Goal: Transaction & Acquisition: Book appointment/travel/reservation

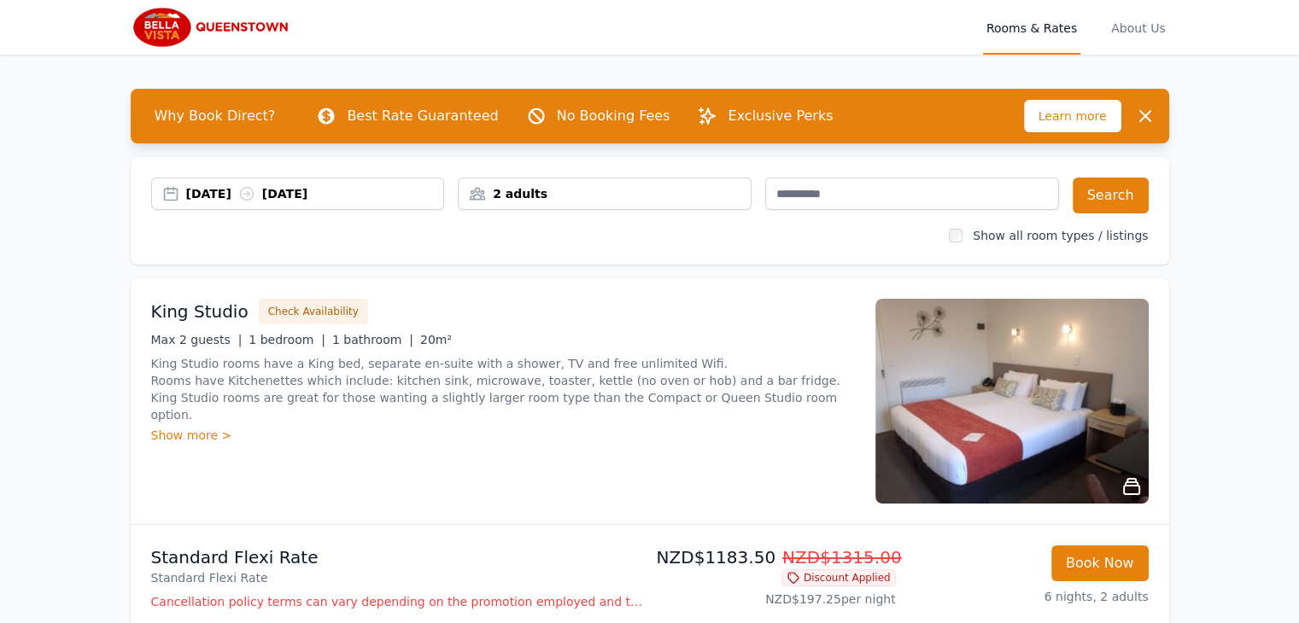
click at [547, 192] on div "2 adults" at bounding box center [605, 193] width 292 height 17
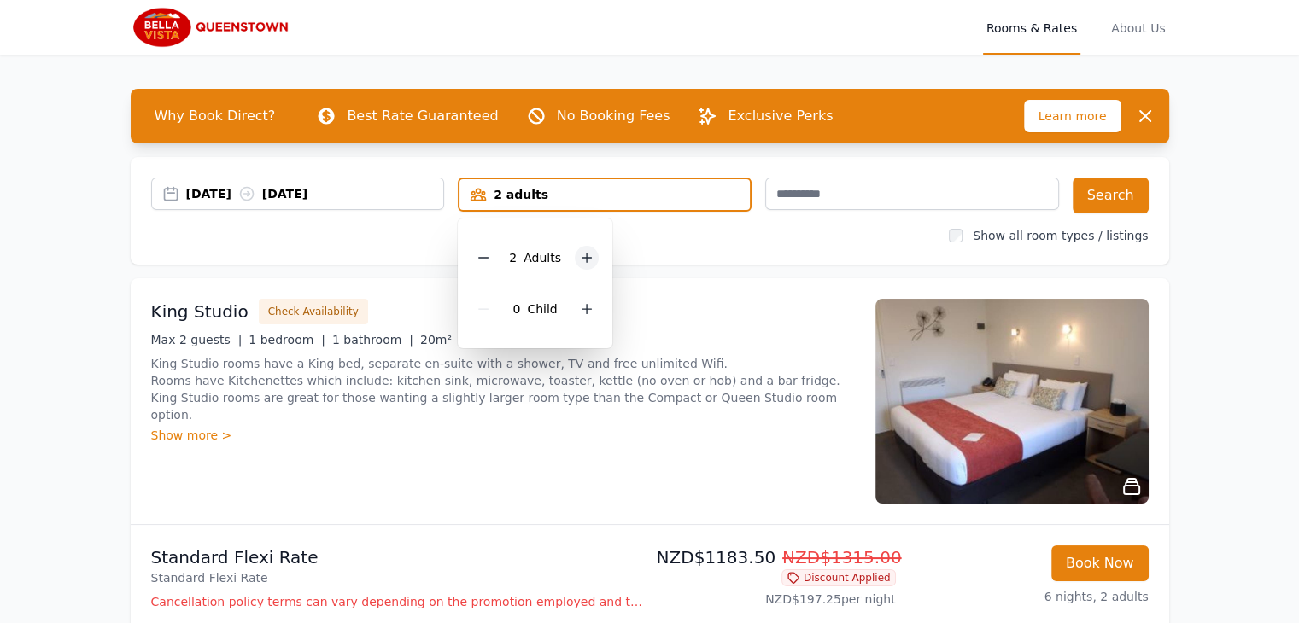
click at [580, 258] on icon at bounding box center [587, 258] width 14 height 14
click at [1074, 191] on div "[DATE] [DATE] 4 adults 4 Adult s 0 Child Search" at bounding box center [650, 196] width 998 height 36
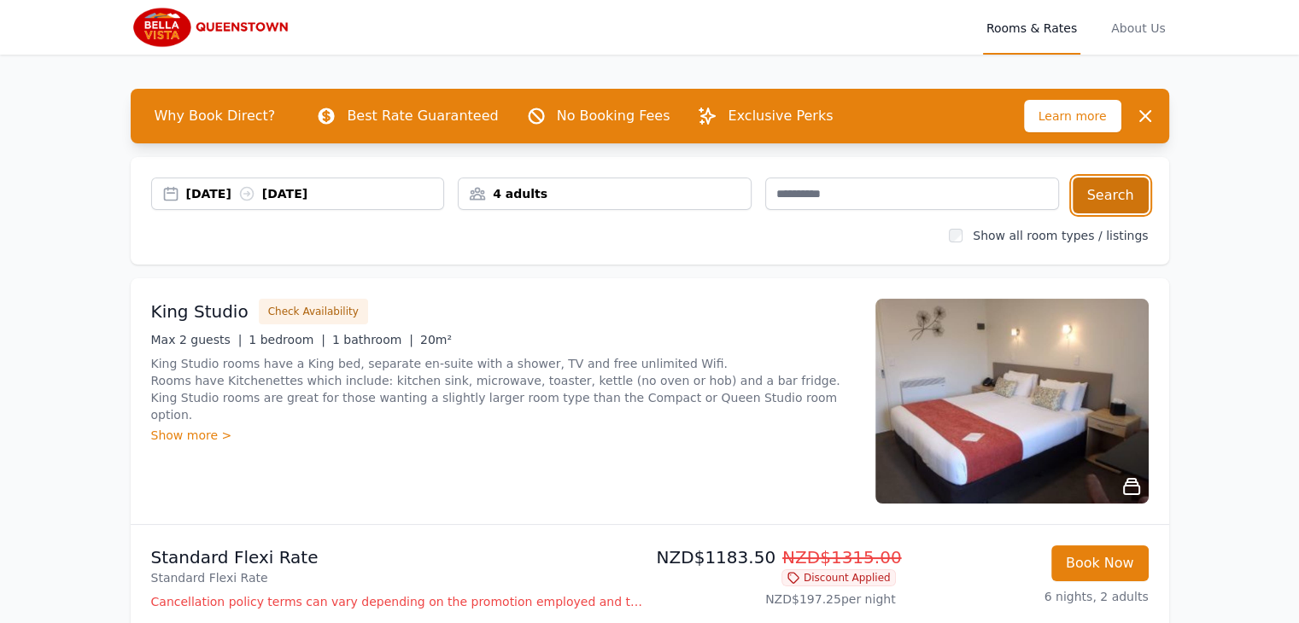
click at [1090, 196] on button "Search" at bounding box center [1111, 196] width 76 height 36
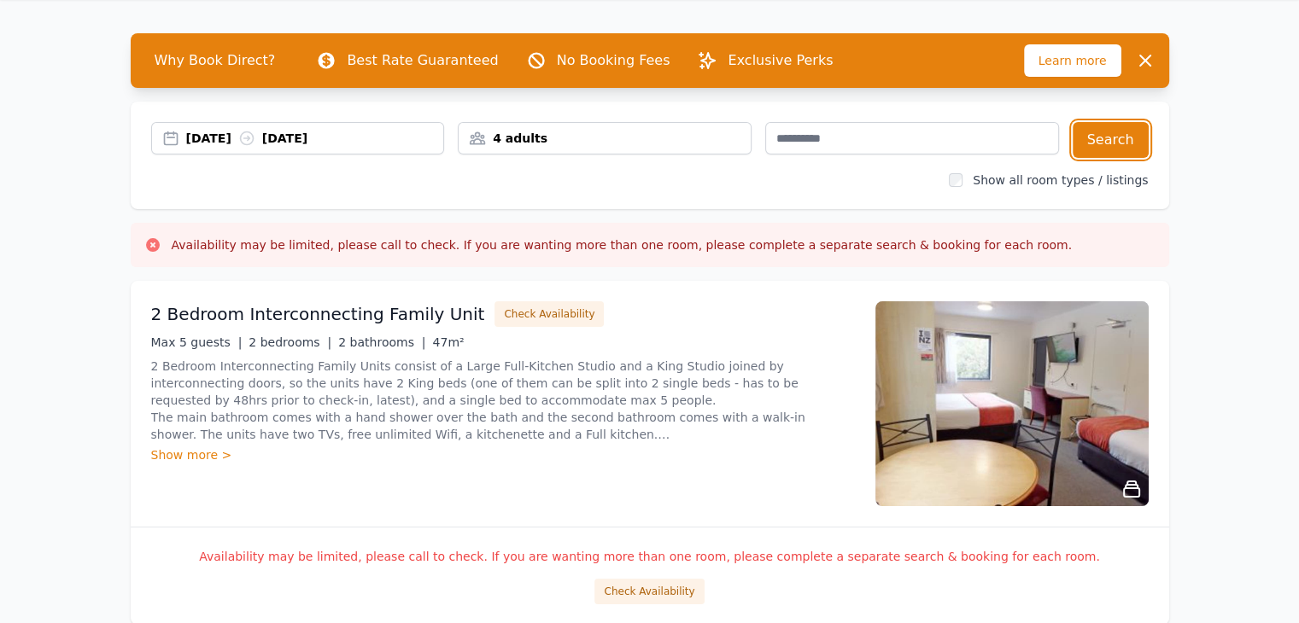
scroll to position [85, 0]
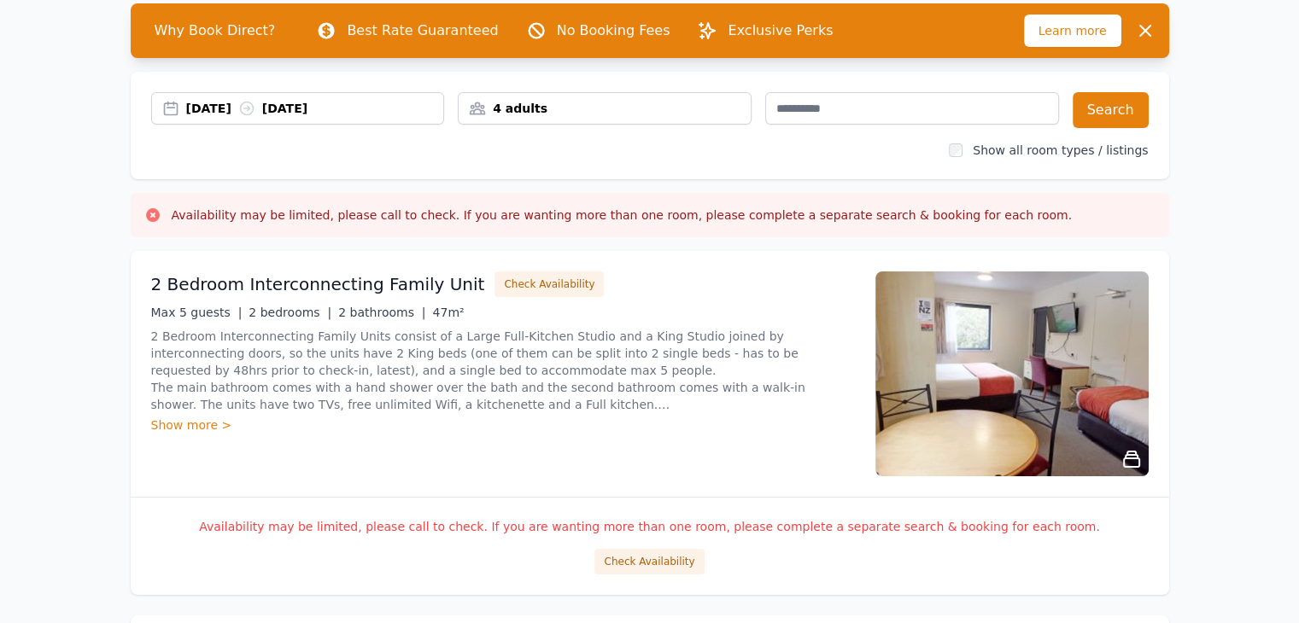
click at [192, 422] on div "Show more >" at bounding box center [503, 425] width 704 height 17
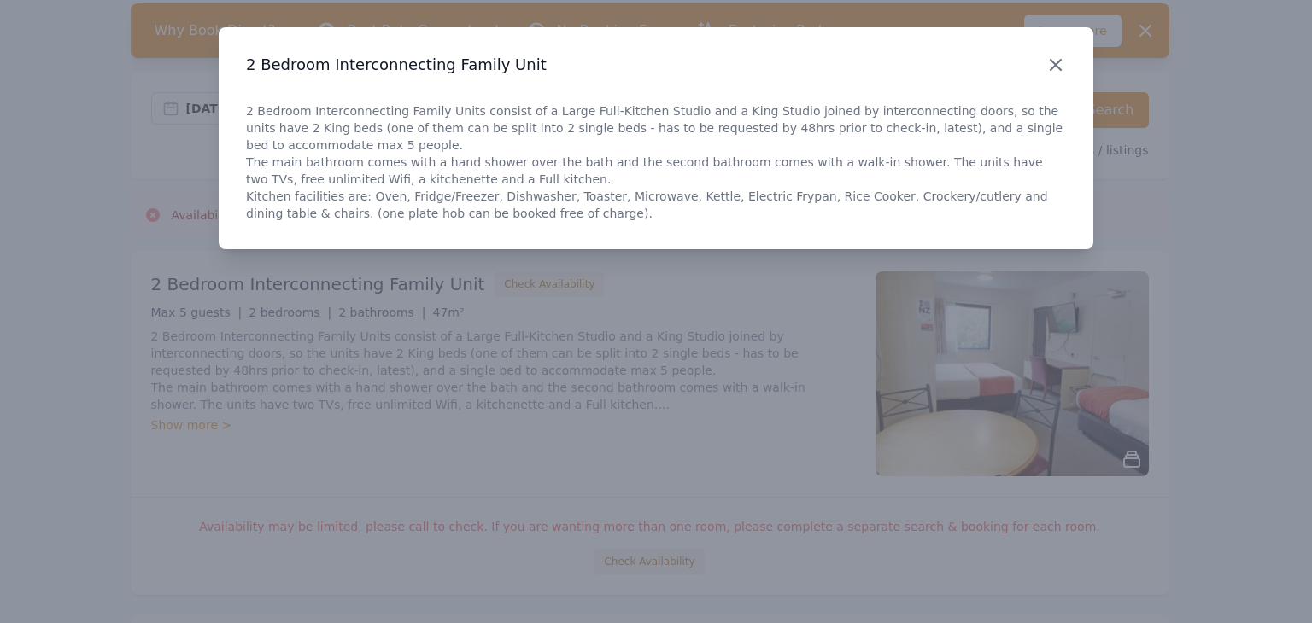
click at [1057, 66] on icon "button" at bounding box center [1056, 65] width 10 height 10
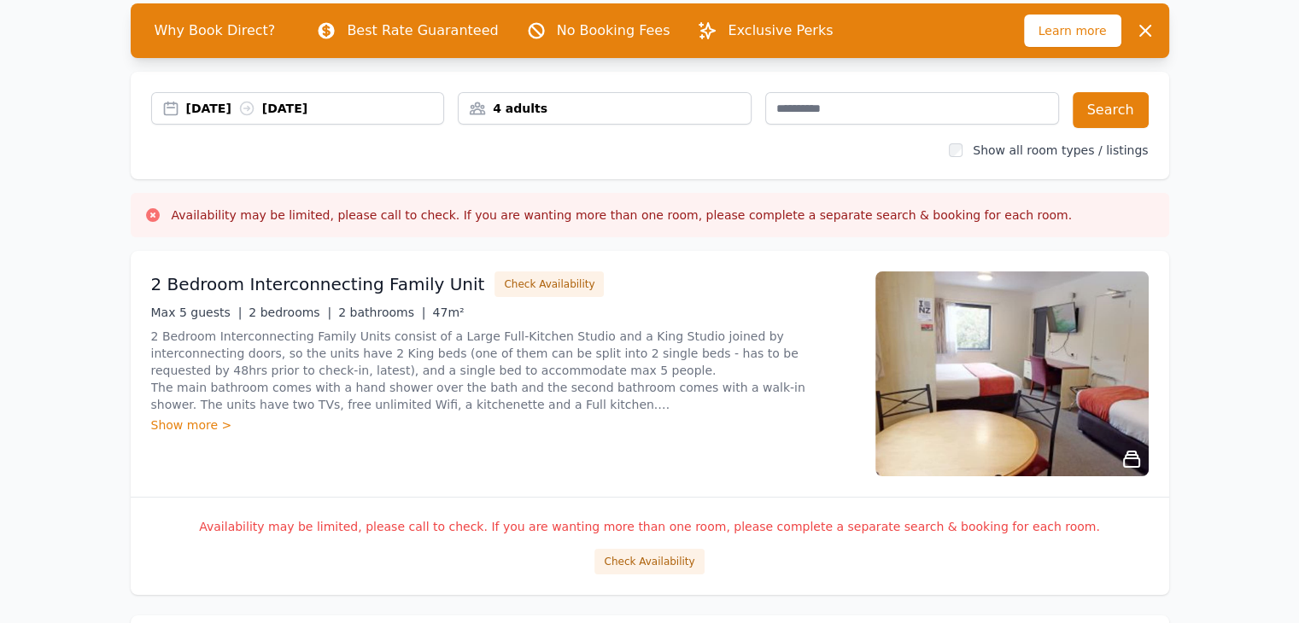
click at [197, 424] on div "Show more >" at bounding box center [503, 425] width 704 height 17
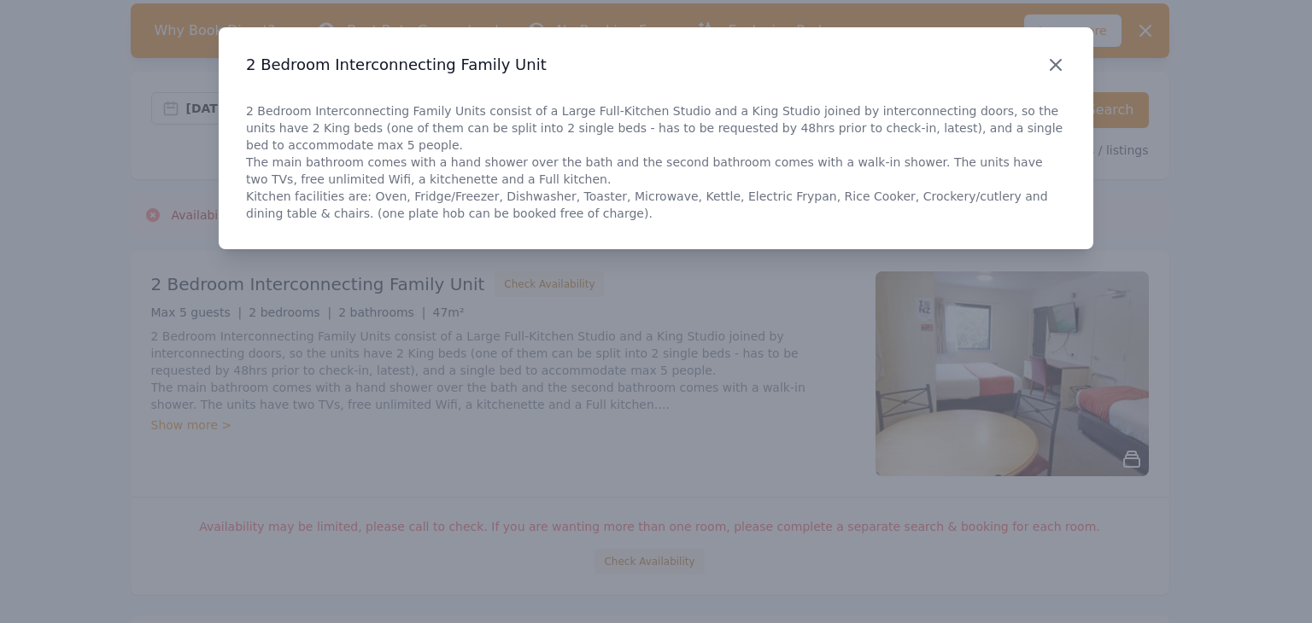
click at [1053, 62] on icon "button" at bounding box center [1056, 65] width 10 height 10
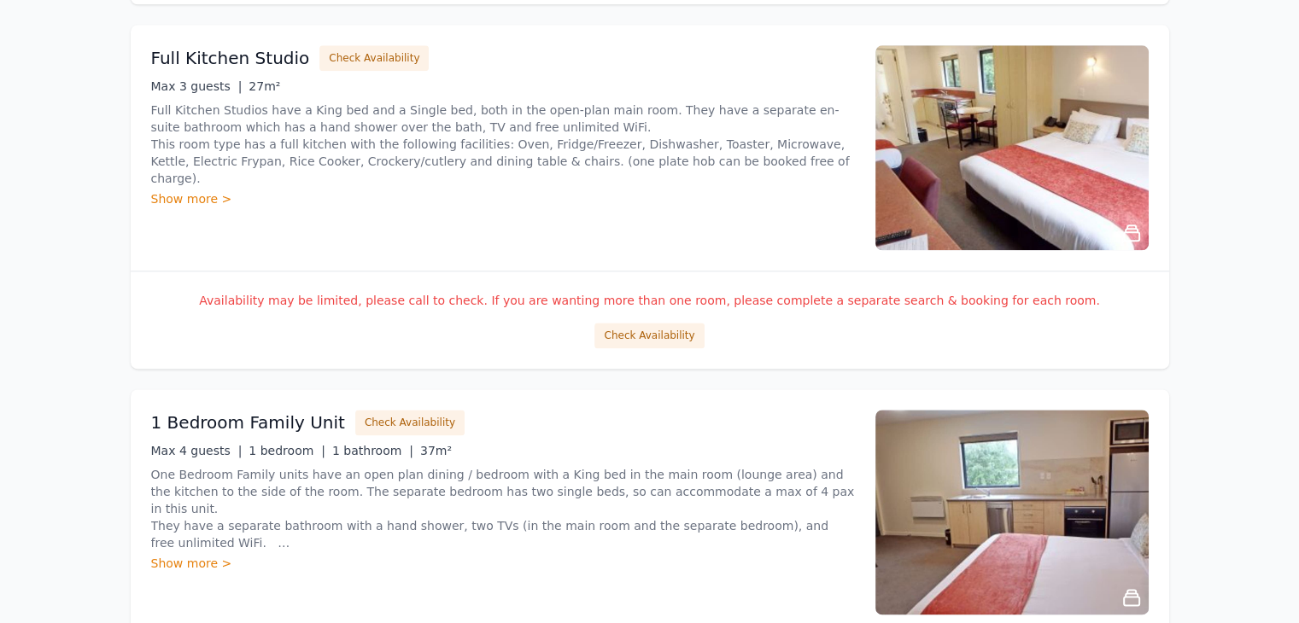
scroll to position [2306, 0]
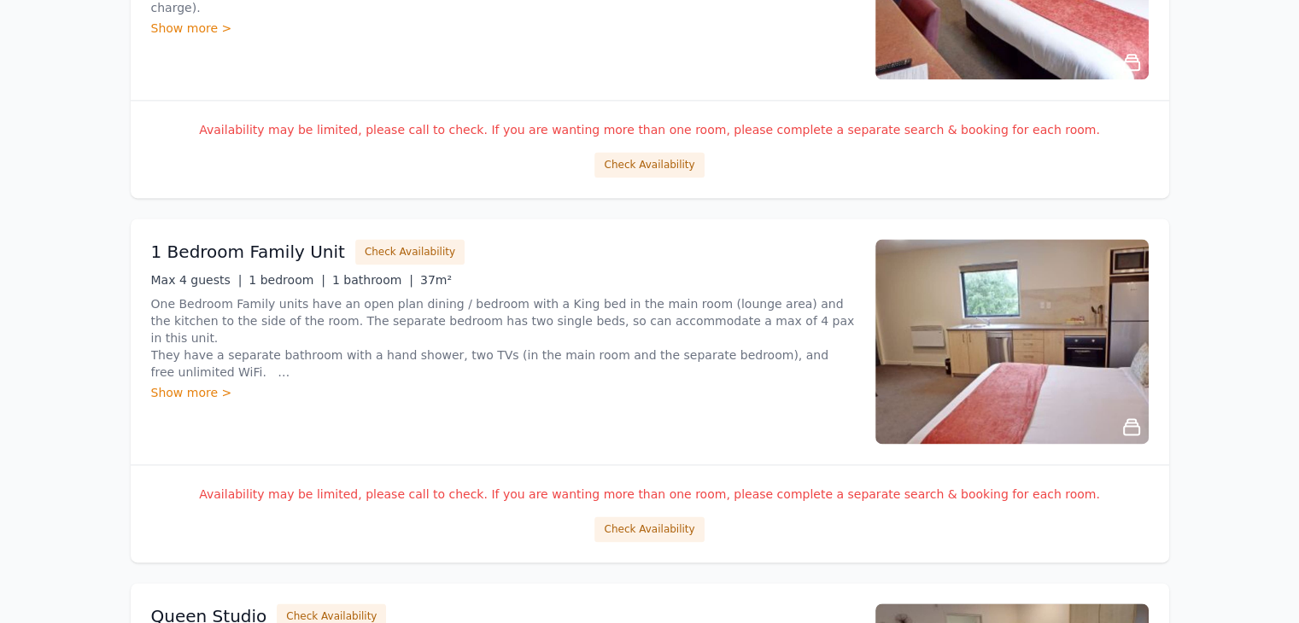
click at [201, 389] on div "Show more >" at bounding box center [503, 392] width 704 height 17
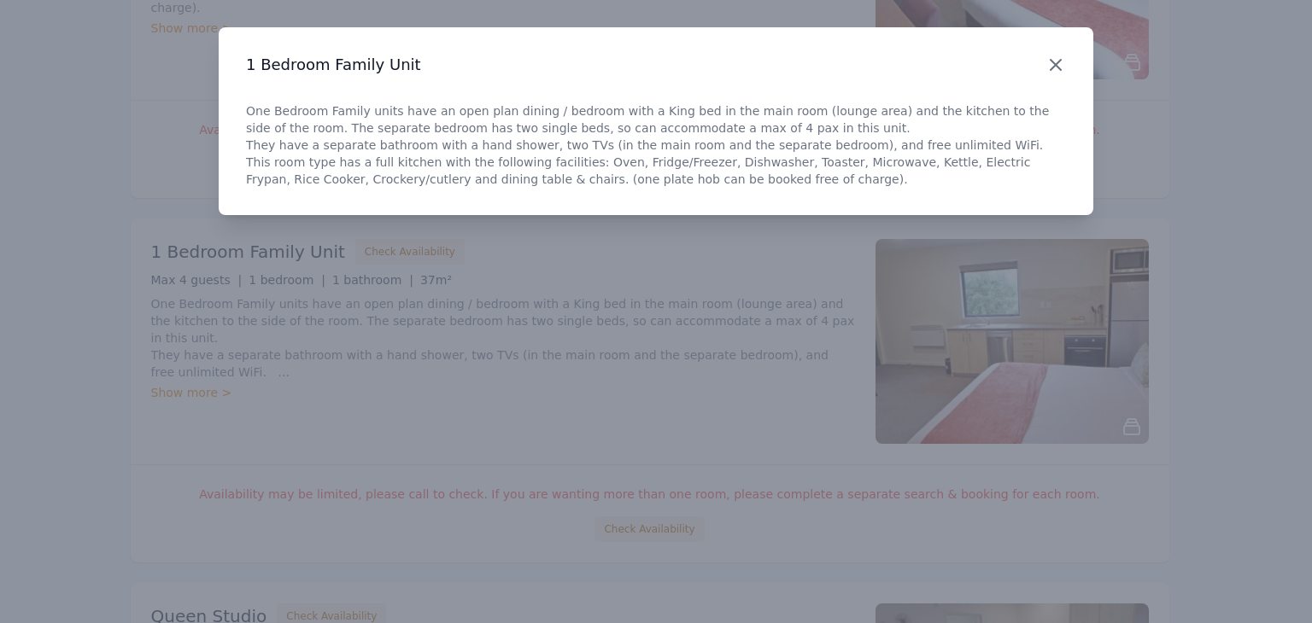
click at [1052, 66] on icon "button" at bounding box center [1056, 65] width 10 height 10
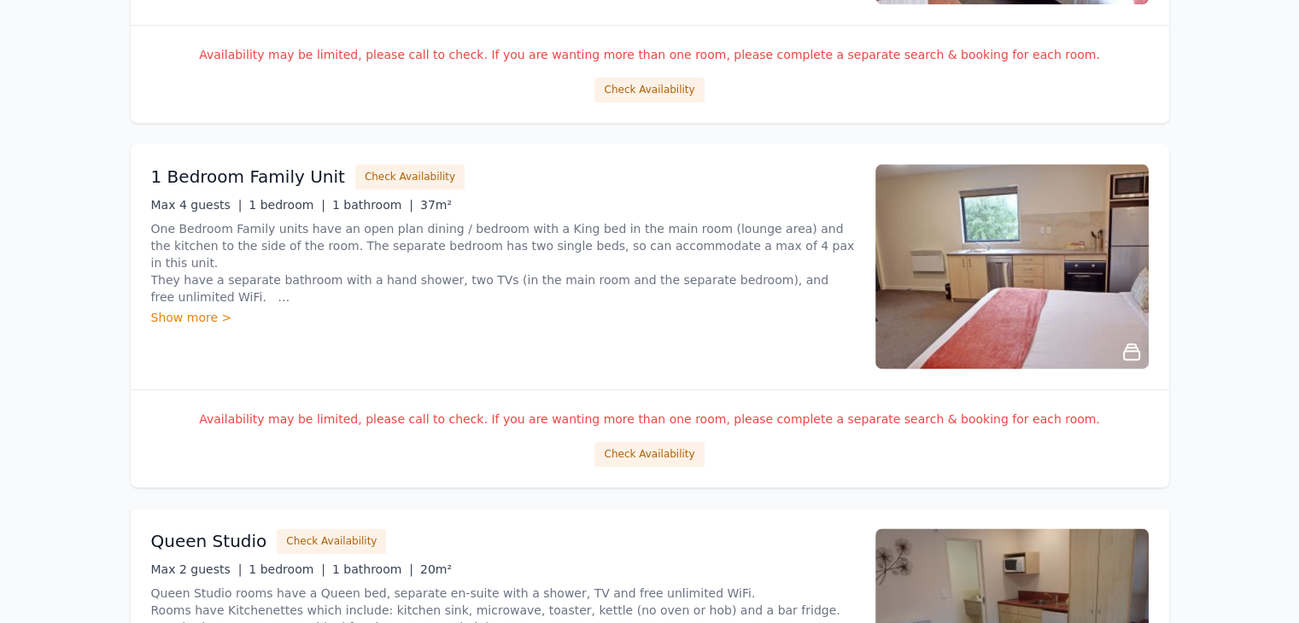
scroll to position [2391, 0]
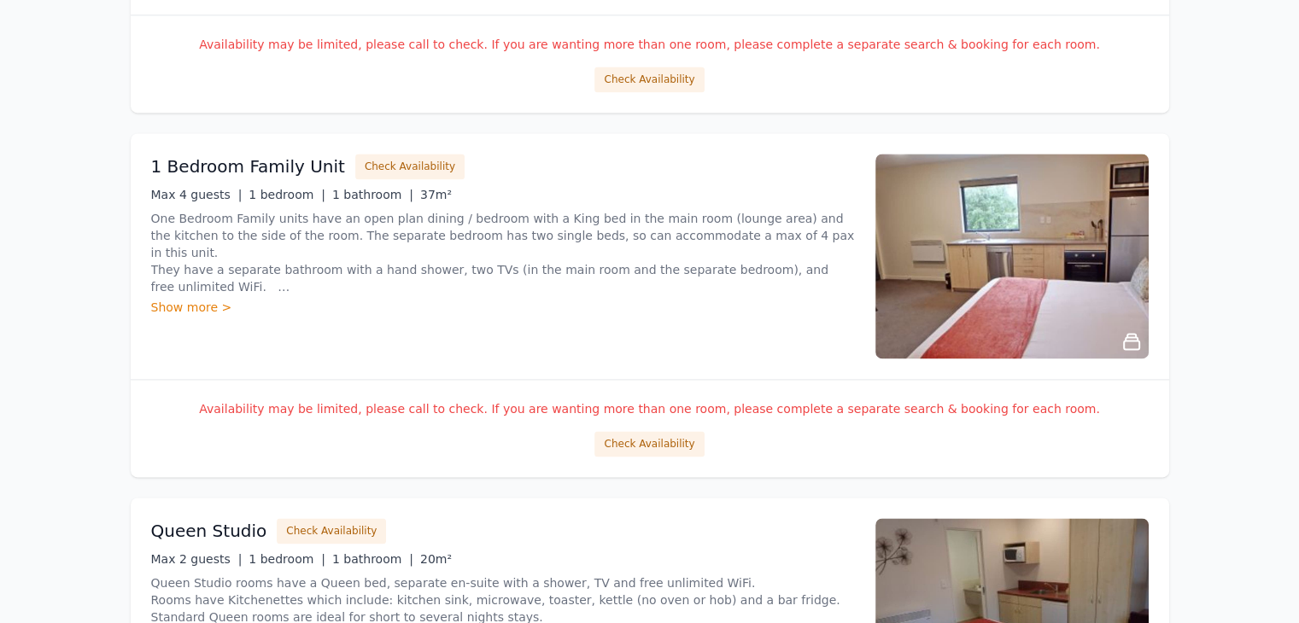
click at [197, 301] on div "Show more >" at bounding box center [503, 307] width 704 height 17
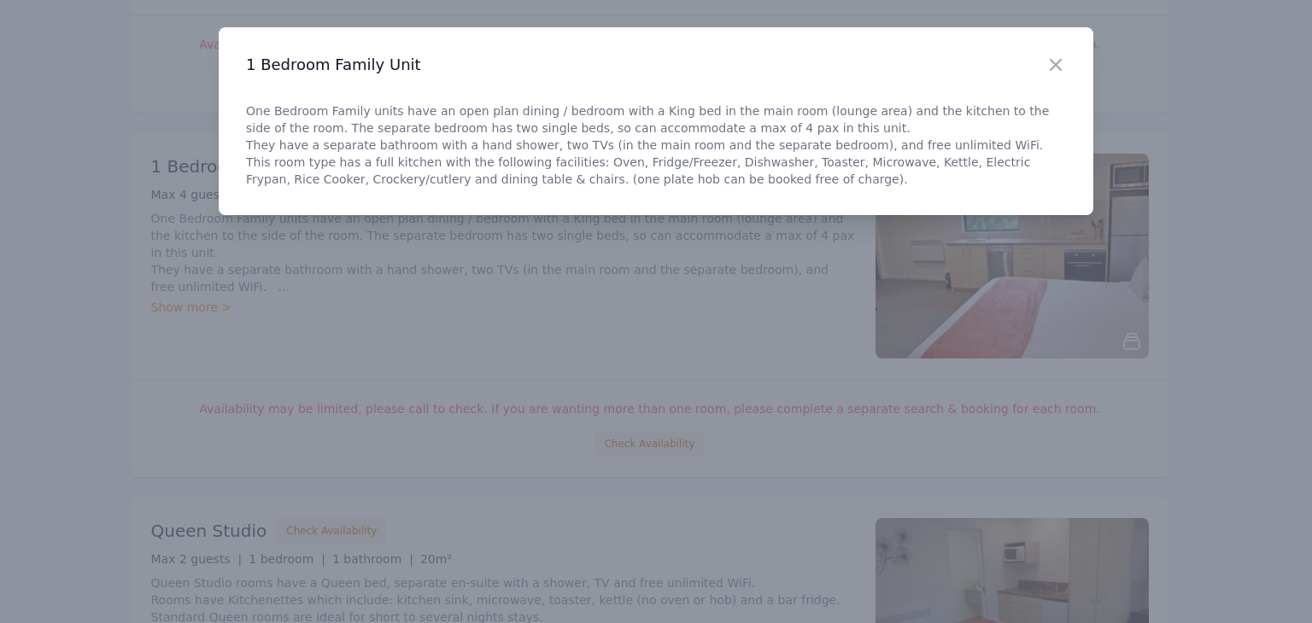
drag, startPoint x: 1052, startPoint y: 62, endPoint x: 1027, endPoint y: 83, distance: 32.8
click at [1052, 62] on icon "button" at bounding box center [1056, 65] width 10 height 10
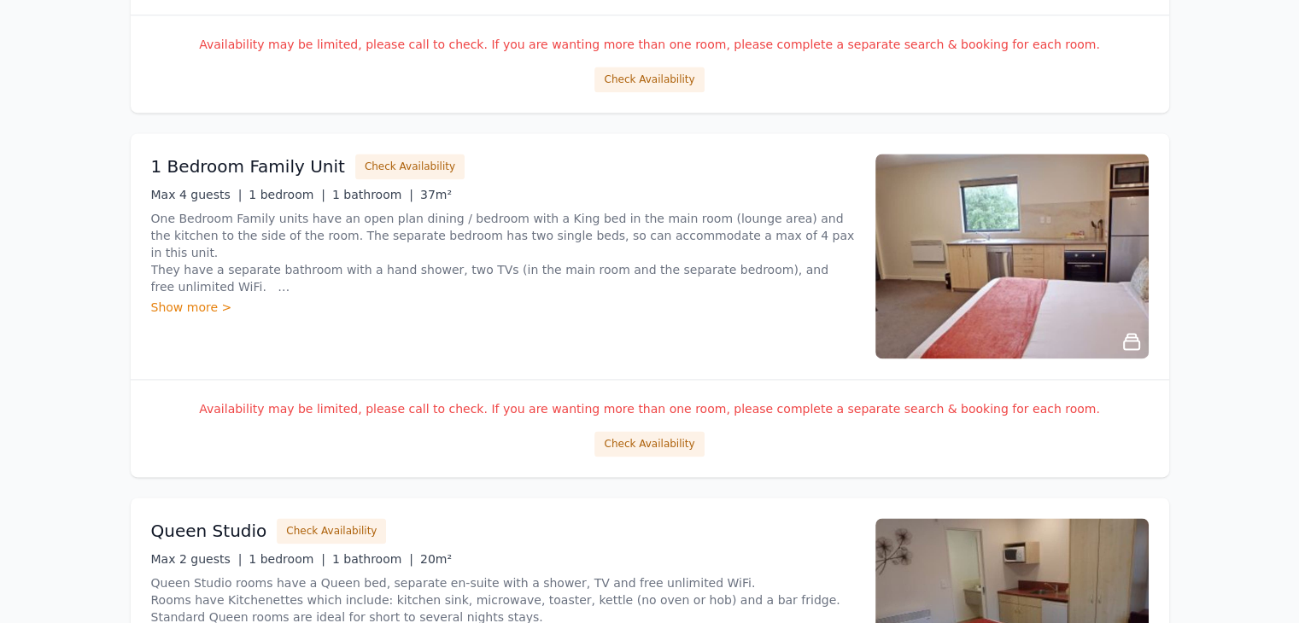
click at [605, 394] on div "Availability may be limited, please call to check. If you are wanting more than…" at bounding box center [650, 428] width 1039 height 98
click at [676, 442] on button "Check Availability" at bounding box center [648, 444] width 109 height 26
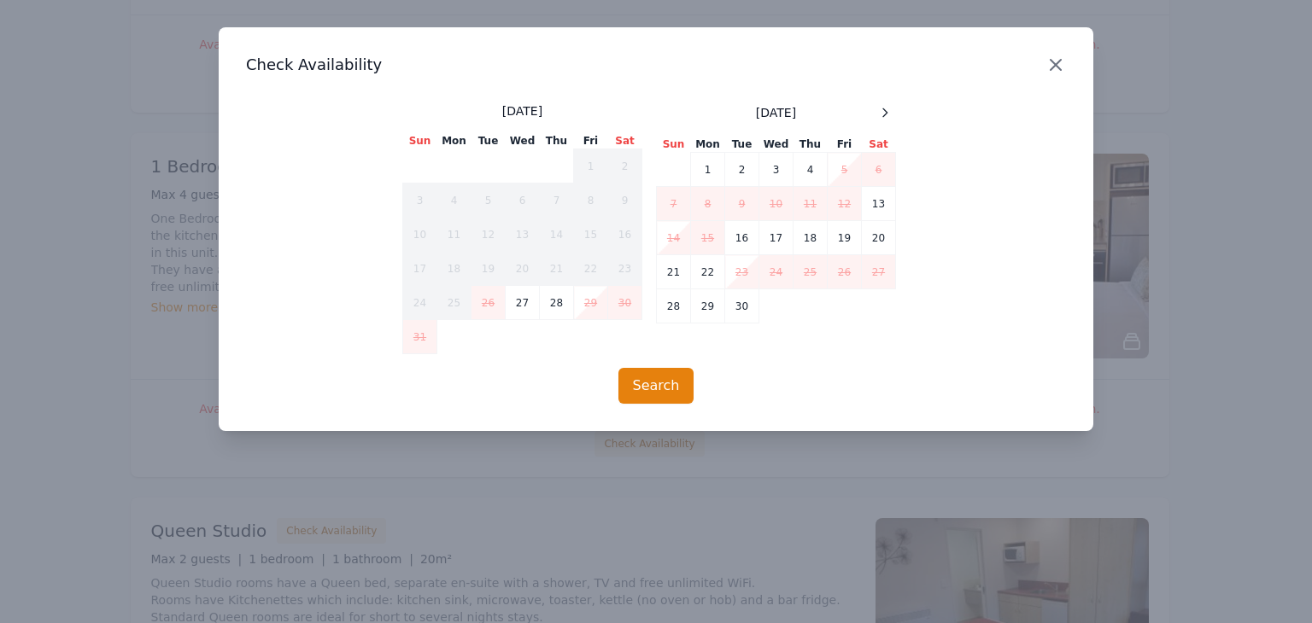
click at [1058, 61] on icon "button" at bounding box center [1056, 65] width 10 height 10
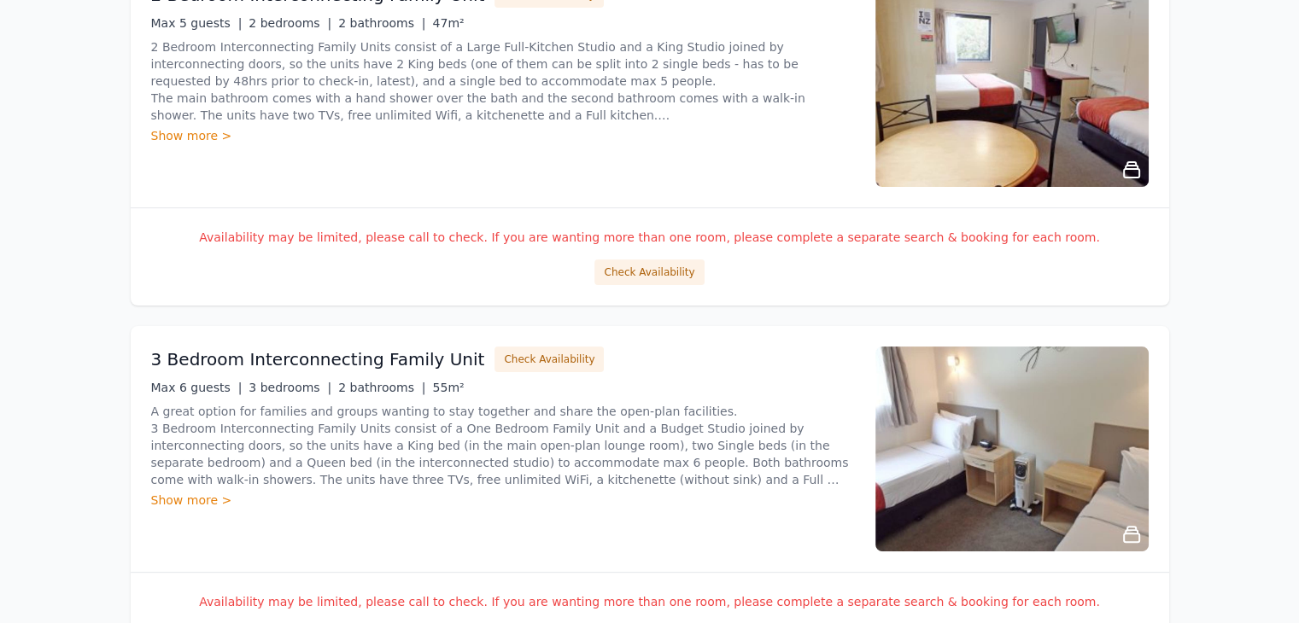
scroll to position [171, 0]
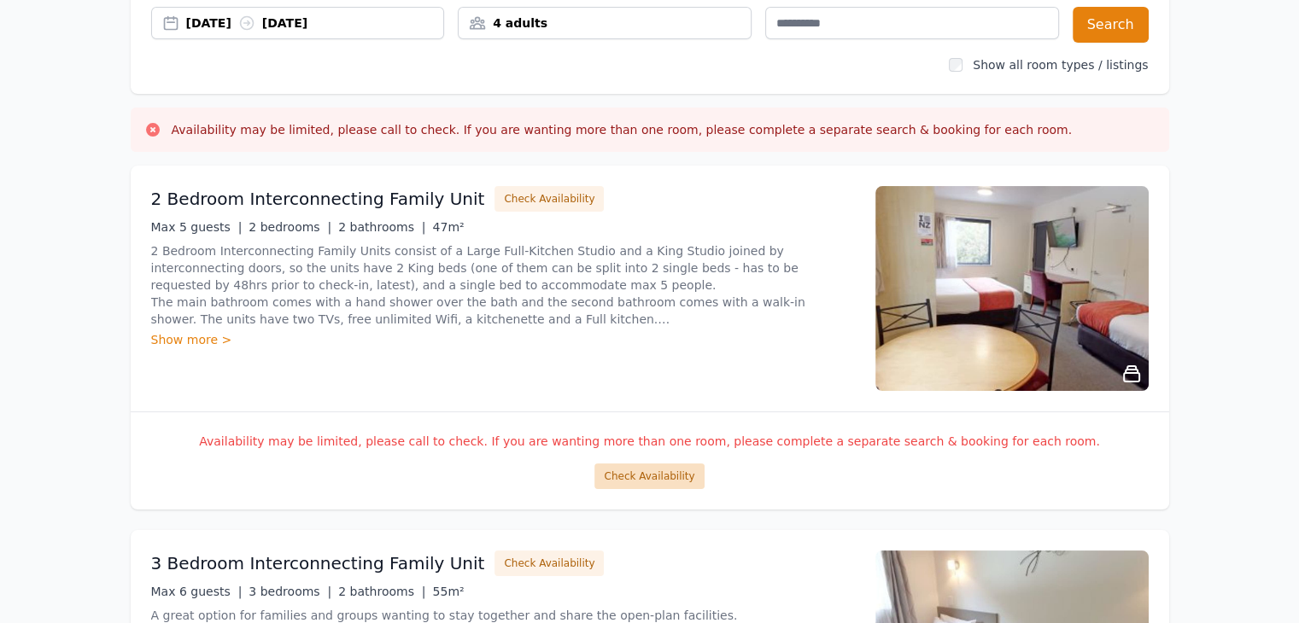
click at [652, 472] on button "Check Availability" at bounding box center [648, 477] width 109 height 26
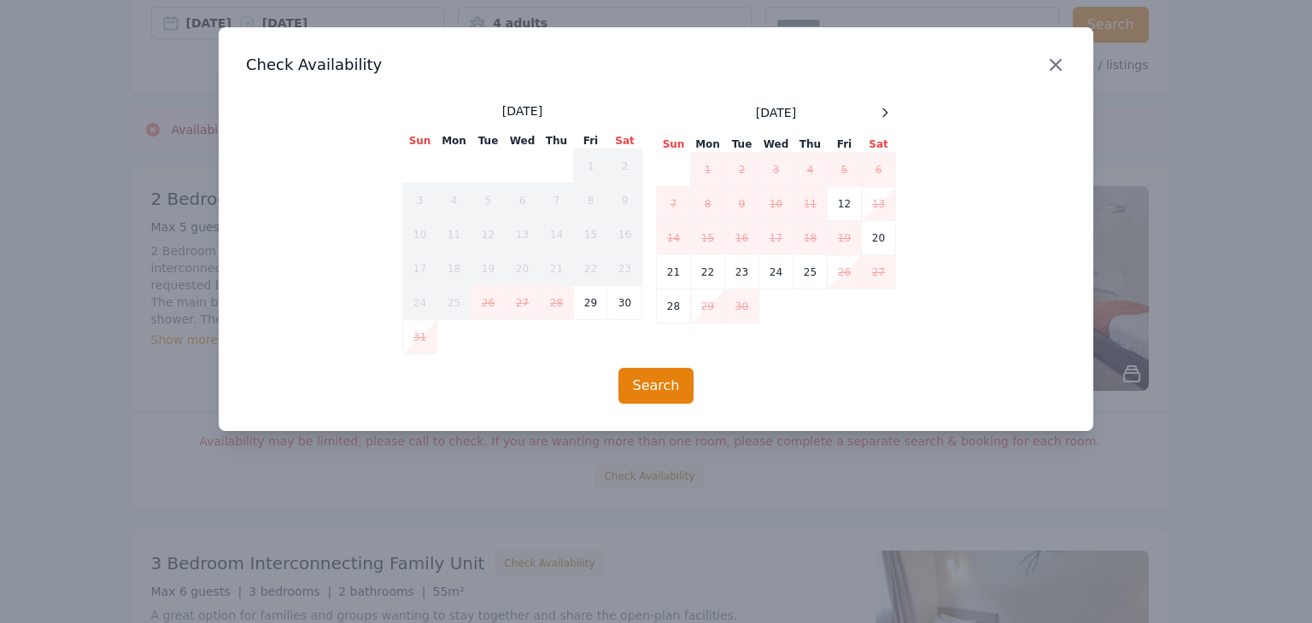
click at [1054, 66] on icon "button" at bounding box center [1056, 65] width 10 height 10
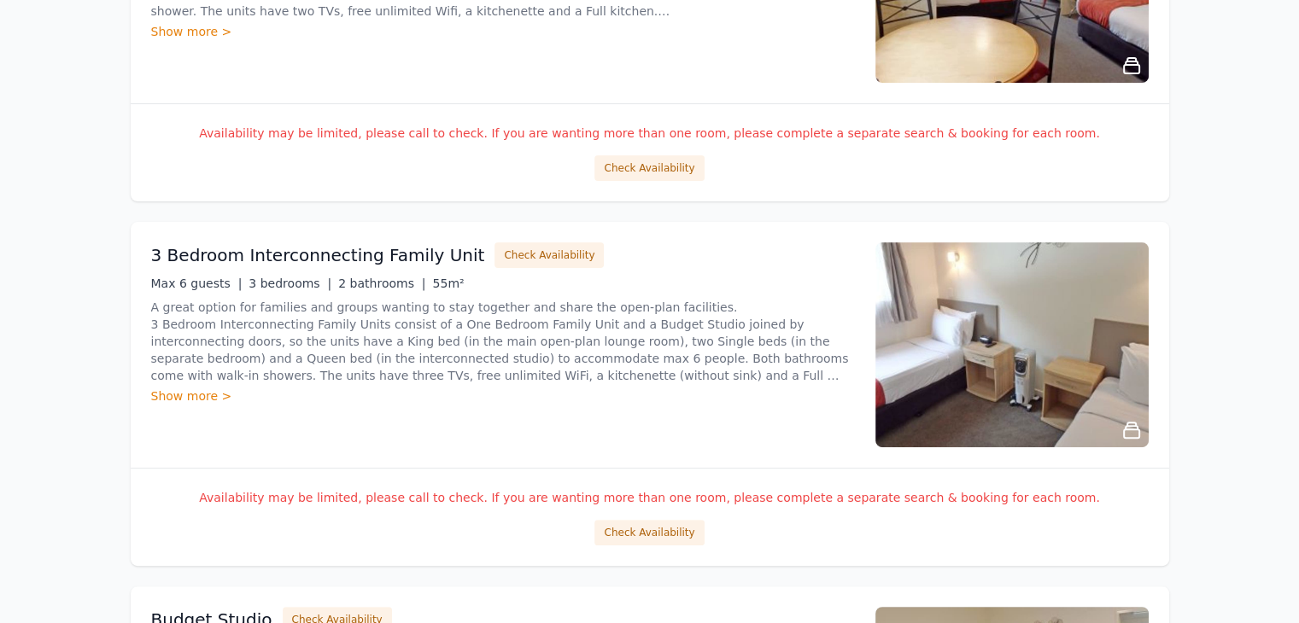
scroll to position [512, 0]
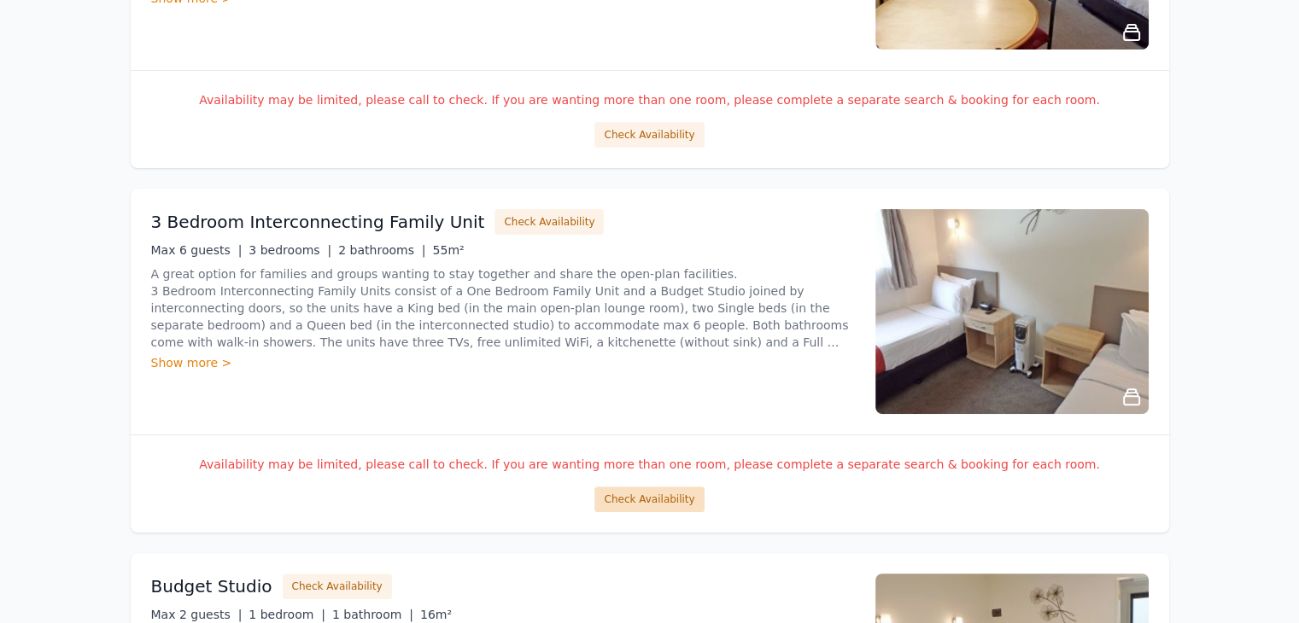
click at [634, 494] on button "Check Availability" at bounding box center [648, 500] width 109 height 26
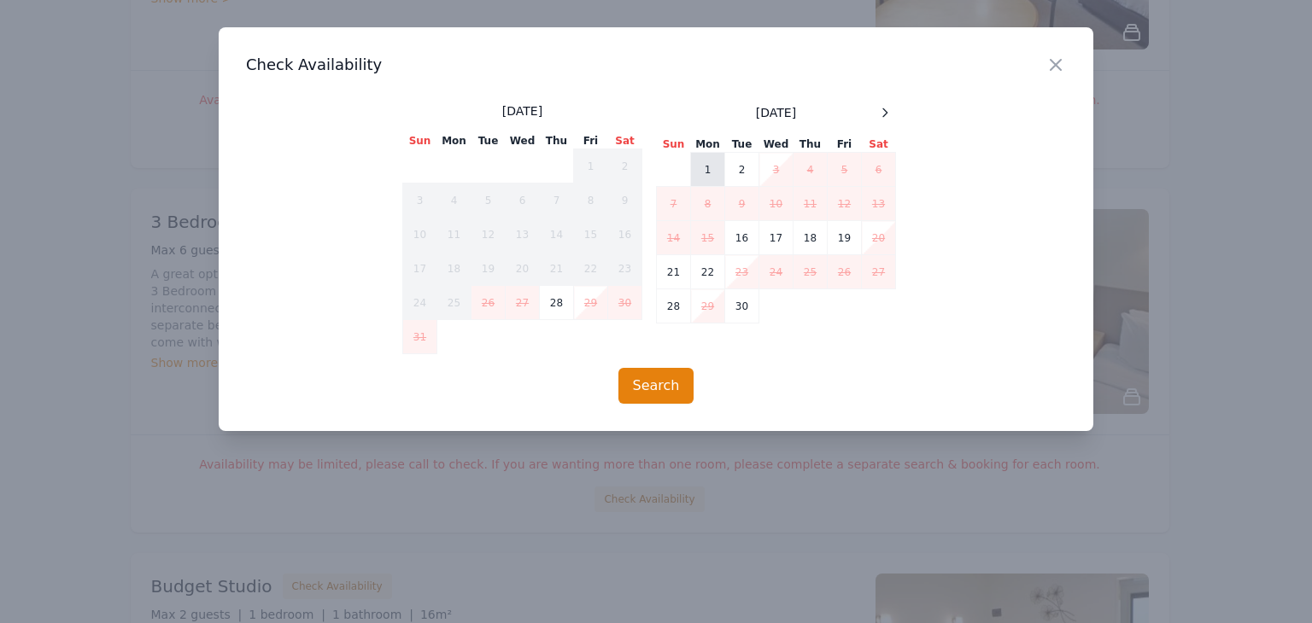
click at [714, 173] on td "1" at bounding box center [708, 170] width 34 height 34
click at [745, 168] on td "2" at bounding box center [742, 170] width 34 height 34
click at [770, 168] on td "3" at bounding box center [776, 170] width 34 height 34
click at [1056, 67] on icon "button" at bounding box center [1055, 65] width 20 height 20
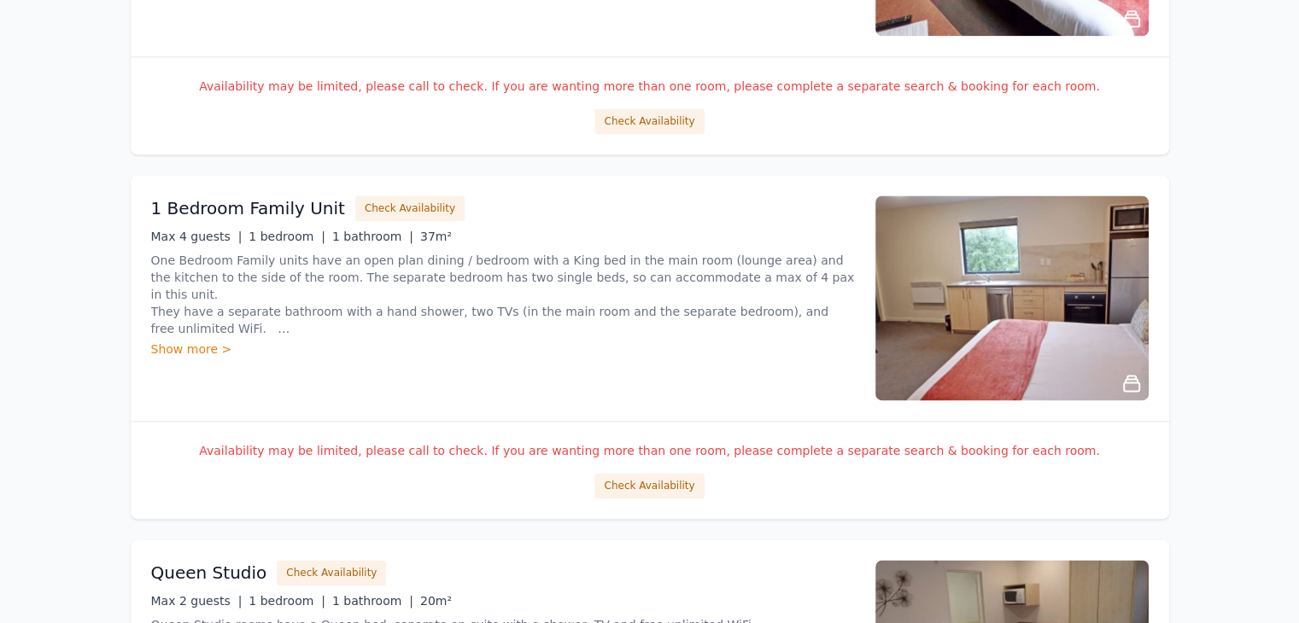
scroll to position [2266, 0]
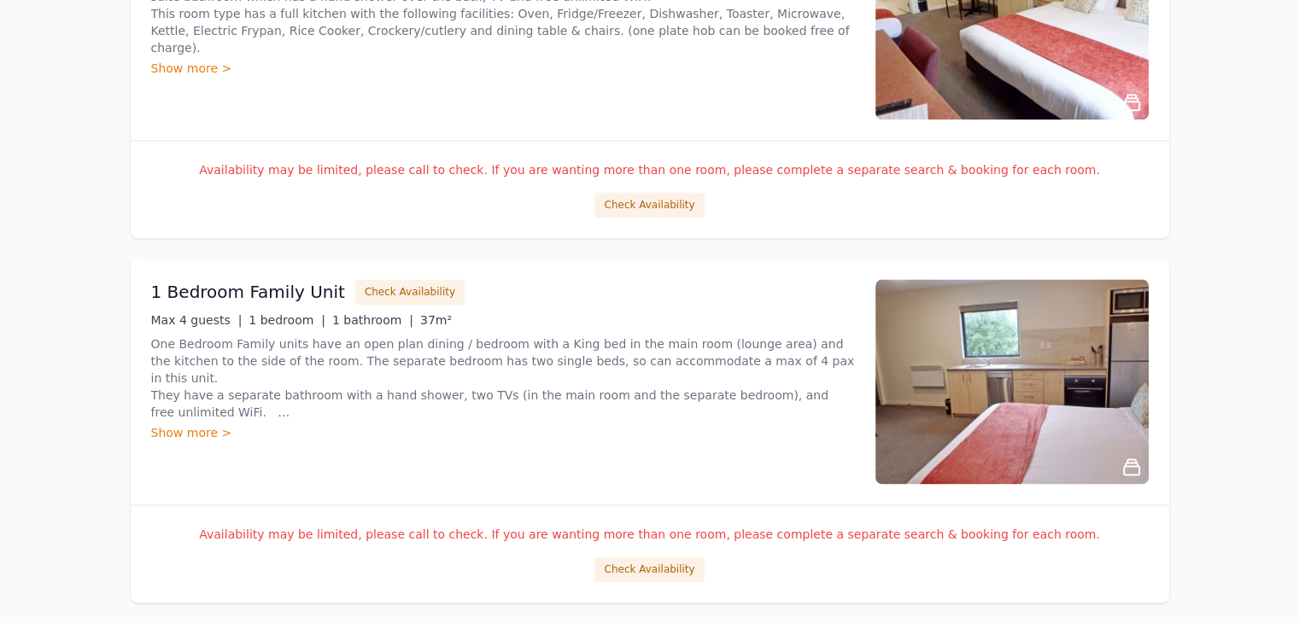
click at [205, 430] on div "Show more >" at bounding box center [503, 432] width 704 height 17
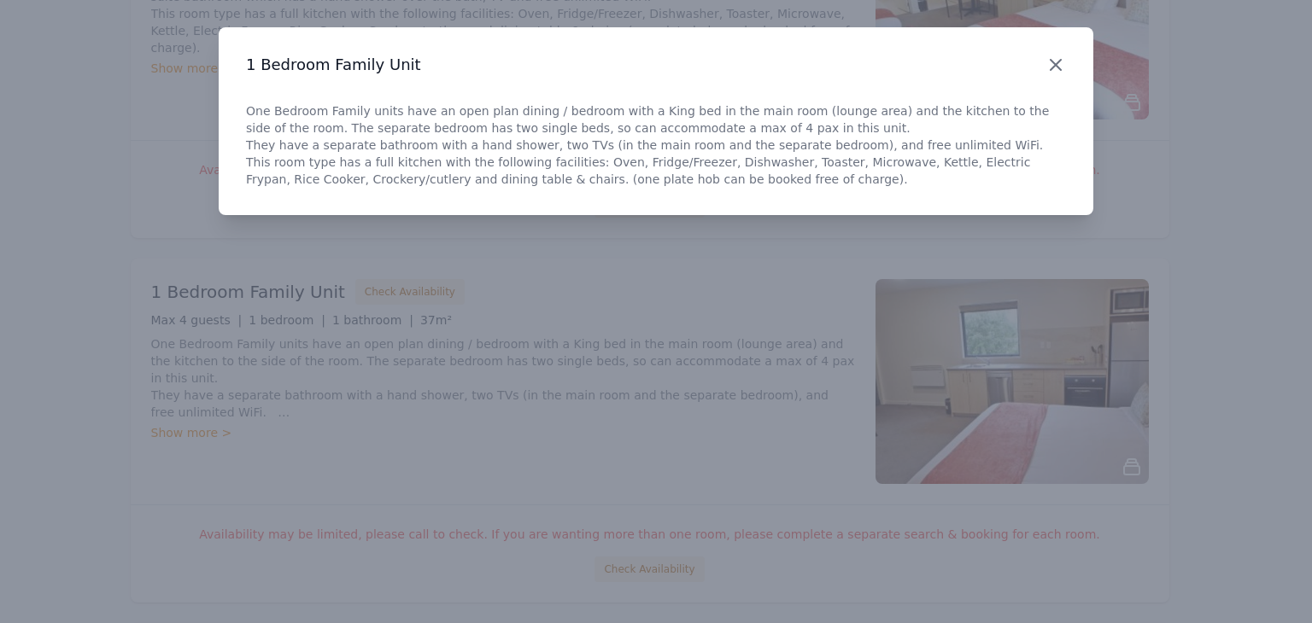
click at [1058, 68] on icon "button" at bounding box center [1055, 65] width 20 height 20
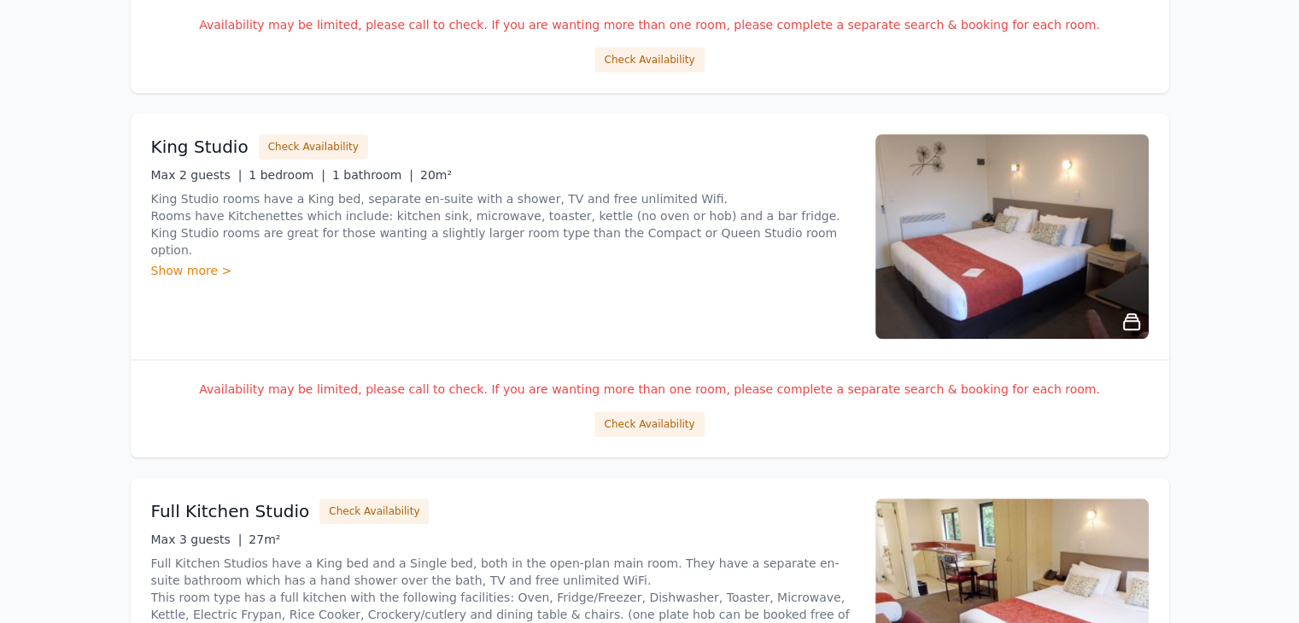
scroll to position [1668, 0]
